Goal: Task Accomplishment & Management: Manage account settings

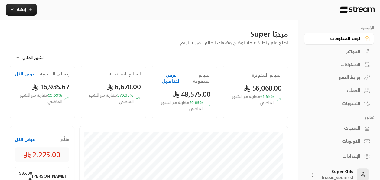
click at [21, 140] on button "عرض الكل" at bounding box center [25, 139] width 20 height 6
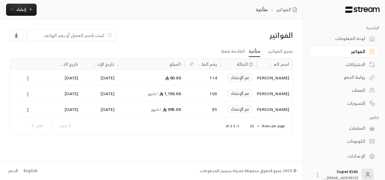
click at [350, 41] on div "لوحة المعلومات" at bounding box center [341, 38] width 49 height 6
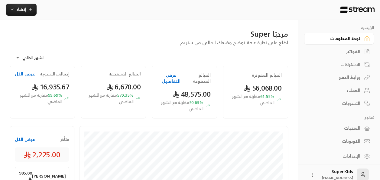
click at [349, 47] on link "الفواتير" at bounding box center [339, 52] width 70 height 12
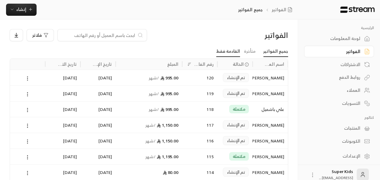
click at [232, 49] on link "القادمة فقط" at bounding box center [228, 51] width 24 height 11
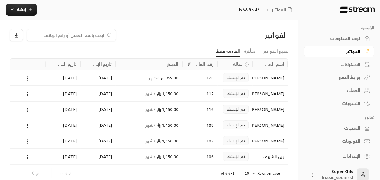
click at [28, 111] on icon at bounding box center [27, 109] width 5 height 5
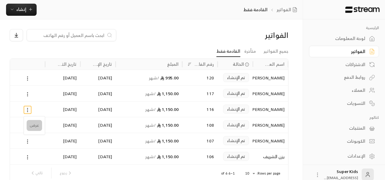
click at [34, 125] on li "عرض" at bounding box center [34, 125] width 15 height 11
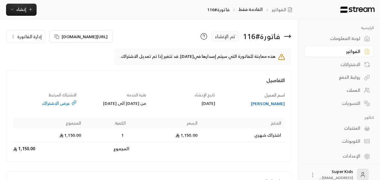
click at [30, 37] on span "إدارة الفاتورة" at bounding box center [29, 37] width 25 height 8
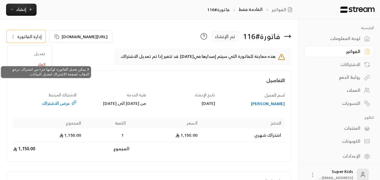
click at [41, 54] on span "تعديل" at bounding box center [30, 53] width 38 height 11
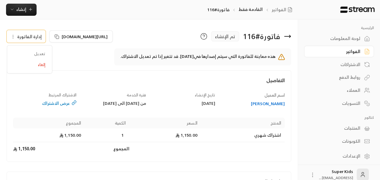
click at [350, 64] on div "الاشتراكات" at bounding box center [336, 64] width 49 height 6
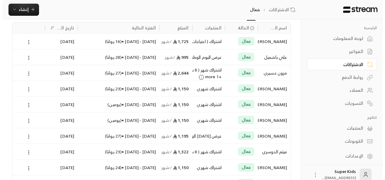
scroll to position [39, 0]
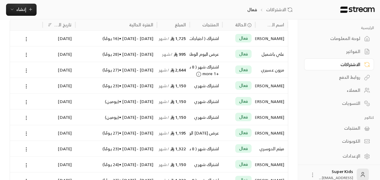
click at [26, 117] on icon at bounding box center [26, 117] width 5 height 5
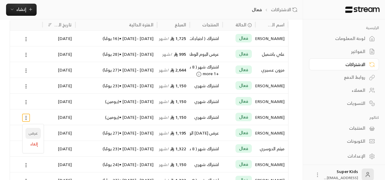
click at [37, 134] on link "عرض" at bounding box center [32, 133] width 15 height 11
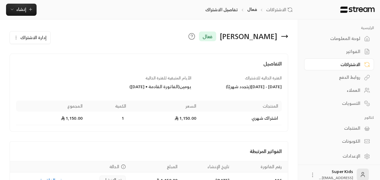
click at [36, 38] on span "إدارة الاشتراك" at bounding box center [33, 38] width 26 height 8
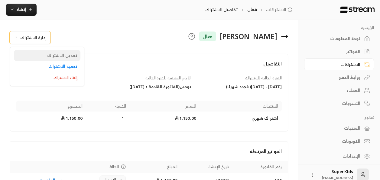
click at [64, 54] on span "تعديل الاشتراك" at bounding box center [62, 55] width 30 height 5
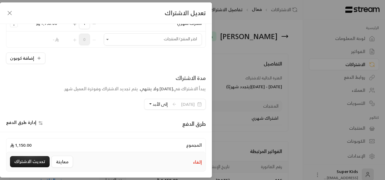
scroll to position [74, 0]
click at [157, 103] on span "إلى الأبد" at bounding box center [160, 104] width 15 height 8
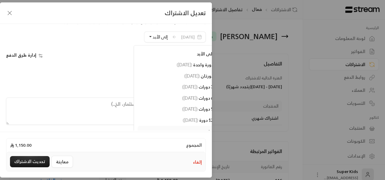
scroll to position [144, 0]
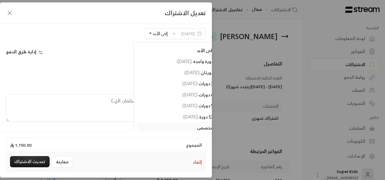
click at [101, 37] on div "مدة الاشتراك يبدأ الاشتراك في [DATE] ولا ينتهي . يتم تجديد الاشتراك وفوترة العم…" at bounding box center [106, 21] width 206 height 36
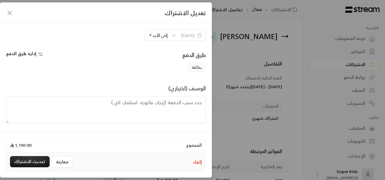
scroll to position [140, 0]
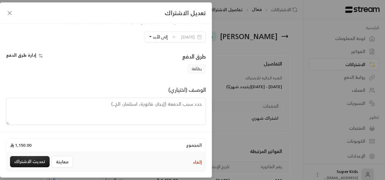
click at [193, 32] on span "[DATE]" at bounding box center [191, 36] width 28 height 11
click at [172, 36] on icon at bounding box center [174, 36] width 5 height 5
click at [272, 52] on div "**********" at bounding box center [192, 90] width 385 height 180
click at [11, 12] on icon "button" at bounding box center [9, 12] width 7 height 7
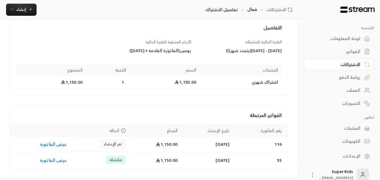
scroll to position [51, 0]
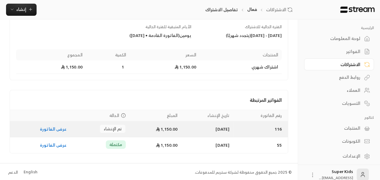
click at [110, 127] on span "تم الإنشاء" at bounding box center [112, 129] width 18 height 6
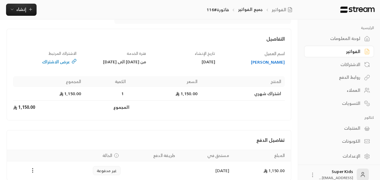
scroll to position [11, 0]
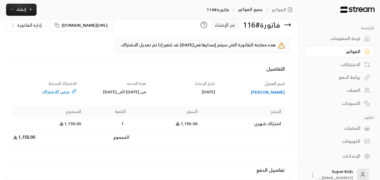
click at [66, 90] on div "عرض الاشتراك" at bounding box center [45, 92] width 64 height 6
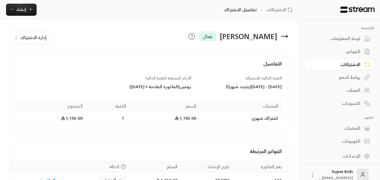
click at [39, 43] on button "إدارة الاشتراك" at bounding box center [30, 37] width 40 height 12
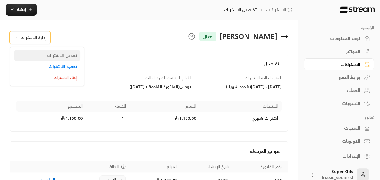
click at [71, 53] on span "تعديل الاشتراك" at bounding box center [62, 55] width 30 height 5
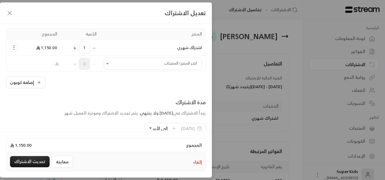
scroll to position [51, 0]
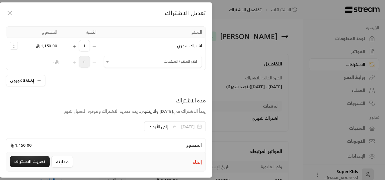
click at [177, 123] on span "[DATE]" at bounding box center [191, 126] width 28 height 11
click at [173, 125] on icon at bounding box center [174, 126] width 2 height 3
click at [10, 14] on icon "button" at bounding box center [9, 12] width 7 height 7
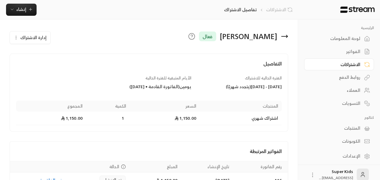
click at [286, 9] on link "الاشتراكات" at bounding box center [280, 10] width 29 height 6
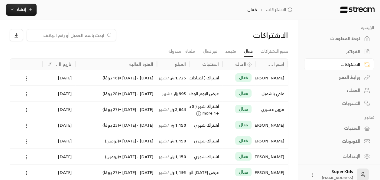
click at [28, 155] on icon at bounding box center [26, 156] width 5 height 5
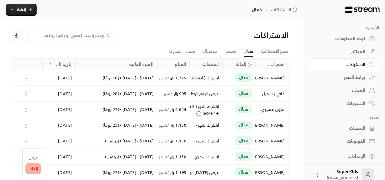
click at [35, 167] on li "إلغاء" at bounding box center [32, 168] width 15 height 11
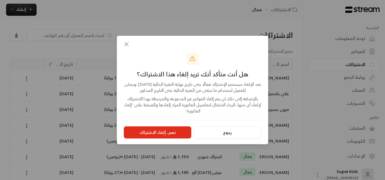
click at [180, 134] on button "نعم، إلغاء الاشتراك" at bounding box center [157, 132] width 67 height 12
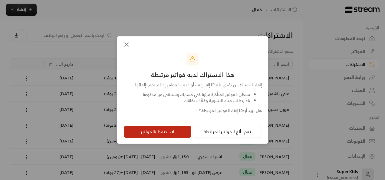
click at [167, 133] on button "لا، احتفظ بالفواتير" at bounding box center [157, 132] width 67 height 12
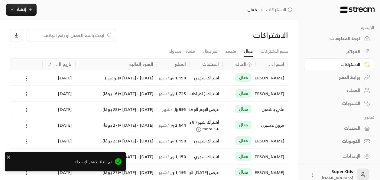
click at [6, 157] on div "تم إلغاء الاشتراك بنجاح" at bounding box center [65, 161] width 121 height 19
click at [8, 157] on icon "close" at bounding box center [8, 156] width 3 height 3
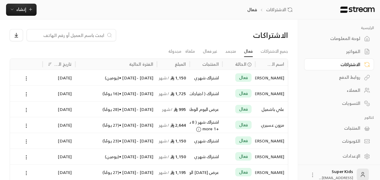
click at [358, 38] on div "لوحة المعلومات" at bounding box center [336, 38] width 49 height 6
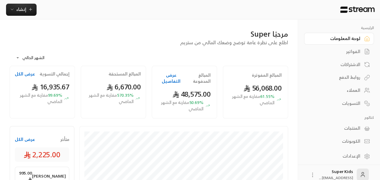
click at [28, 139] on button "عرض الكل" at bounding box center [25, 139] width 20 height 6
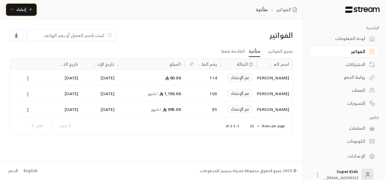
click at [22, 8] on span "إنشاء" at bounding box center [21, 9] width 10 height 8
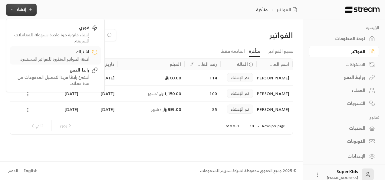
click at [74, 60] on div "أتمتة الفواتير المتكررة للفواتير المستمرة." at bounding box center [51, 59] width 76 height 6
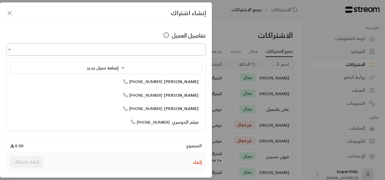
click at [99, 52] on input "اختر العميل" at bounding box center [106, 49] width 200 height 11
click at [179, 83] on span "[PERSON_NAME]" at bounding box center [181, 81] width 34 height 8
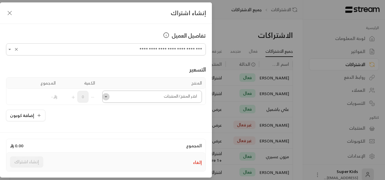
click at [107, 96] on icon "Open" at bounding box center [106, 96] width 2 height 1
type input "**********"
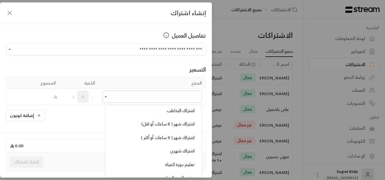
scroll to position [182, 0]
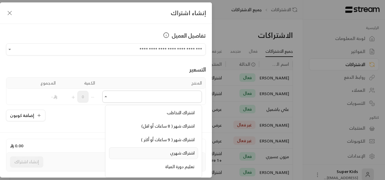
click at [179, 149] on span "اشتراك شهري" at bounding box center [182, 153] width 25 height 8
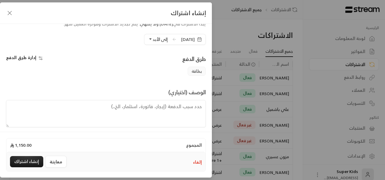
scroll to position [140, 0]
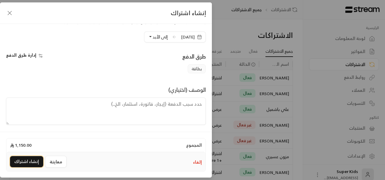
click at [28, 162] on button "إنشاء اشتراك" at bounding box center [26, 161] width 33 height 11
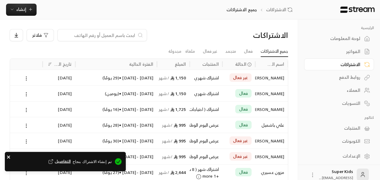
click at [10, 156] on icon "close" at bounding box center [9, 156] width 4 height 5
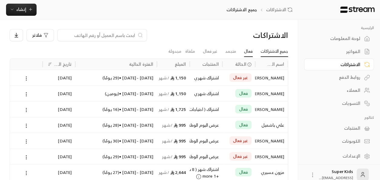
click at [249, 52] on link "فعال" at bounding box center [248, 51] width 9 height 11
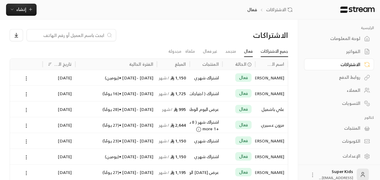
click at [269, 52] on link "جميع الاشتراكات" at bounding box center [275, 51] width 28 height 11
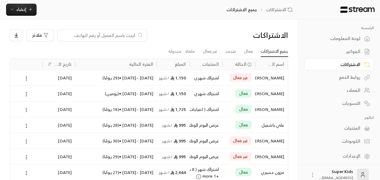
click at [348, 39] on div "لوحة المعلومات" at bounding box center [336, 38] width 49 height 6
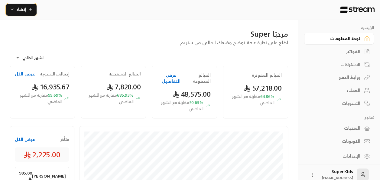
click at [18, 9] on span "إنشاء" at bounding box center [21, 9] width 10 height 8
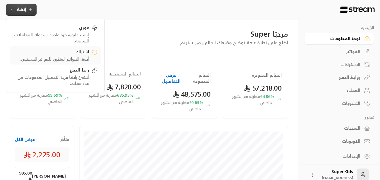
click at [90, 53] on div "اشتراك أتمتة الفواتير المتكررة للفواتير المستمرة." at bounding box center [55, 55] width 85 height 13
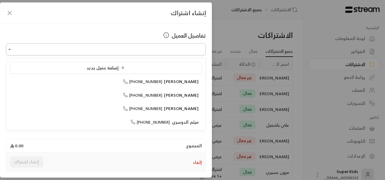
click at [159, 49] on input "اختر العميل" at bounding box center [106, 49] width 200 height 11
click at [154, 122] on span "[PHONE_NUMBER]" at bounding box center [143, 121] width 40 height 7
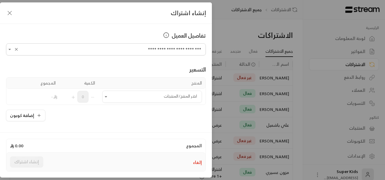
type input "**********"
click at [230, 28] on div "**********" at bounding box center [192, 90] width 385 height 180
click at [109, 96] on icon "Open" at bounding box center [106, 97] width 6 height 6
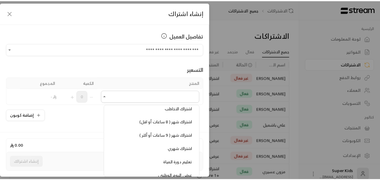
scroll to position [194, 0]
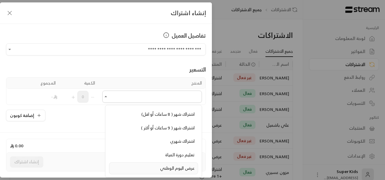
click at [158, 166] on div "عرض اليوم الوطني" at bounding box center [153, 168] width 82 height 6
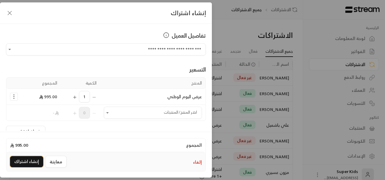
click at [24, 163] on button "إنشاء اشتراك" at bounding box center [26, 161] width 33 height 11
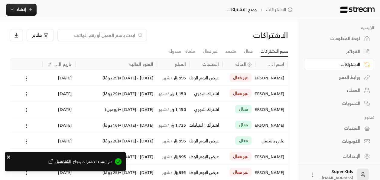
click at [8, 156] on icon "close" at bounding box center [9, 156] width 4 height 5
